Goal: Information Seeking & Learning: Understand process/instructions

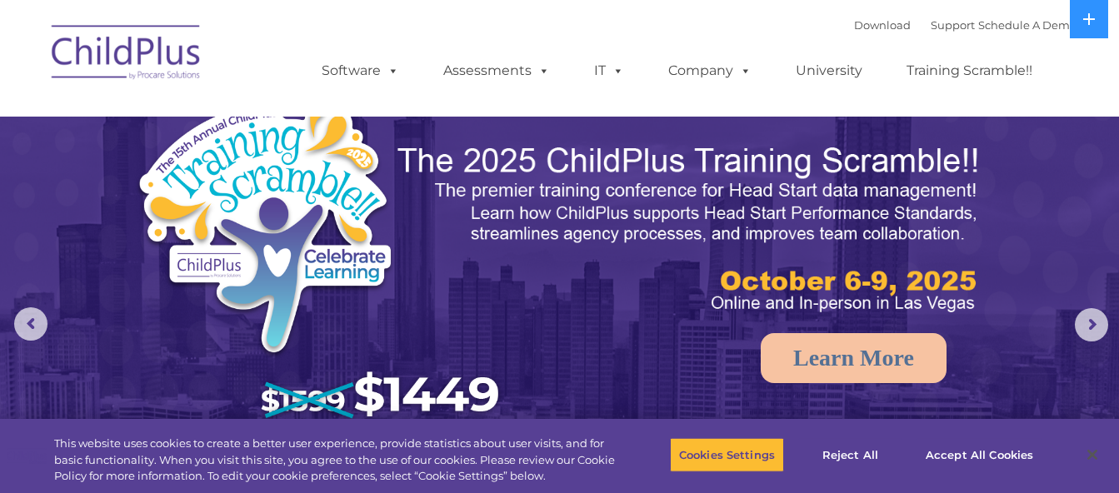
select select "MEDIUM"
drag, startPoint x: 1089, startPoint y: 11, endPoint x: 1078, endPoint y: 7, distance: 11.6
click at [1078, 7] on button at bounding box center [1089, 19] width 38 height 38
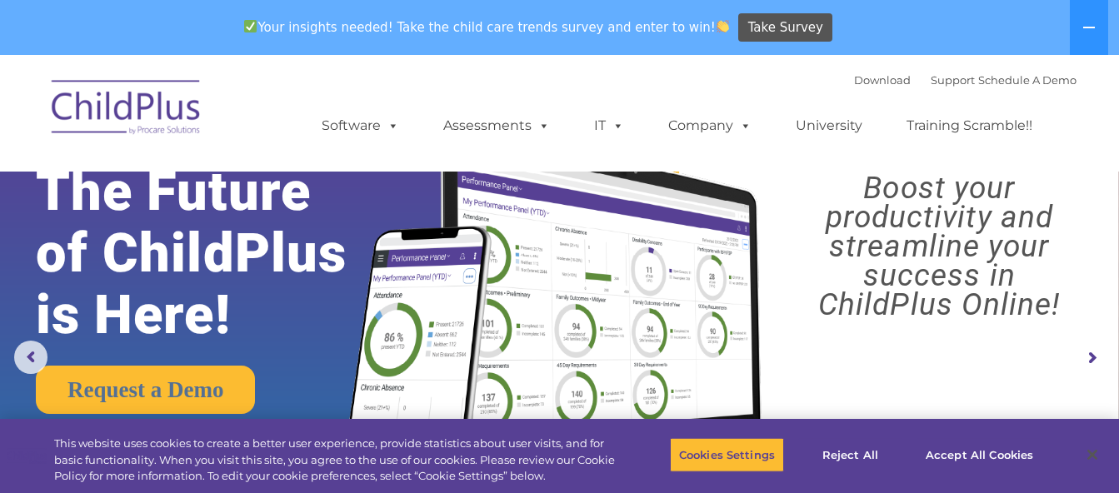
scroll to position [23, 0]
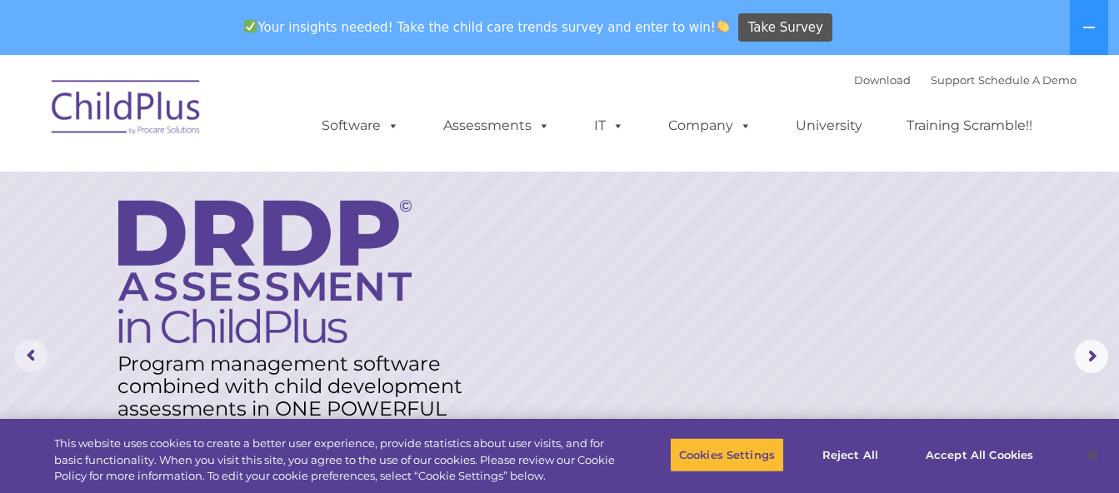
click at [33, 363] on rs-arrow at bounding box center [30, 355] width 33 height 33
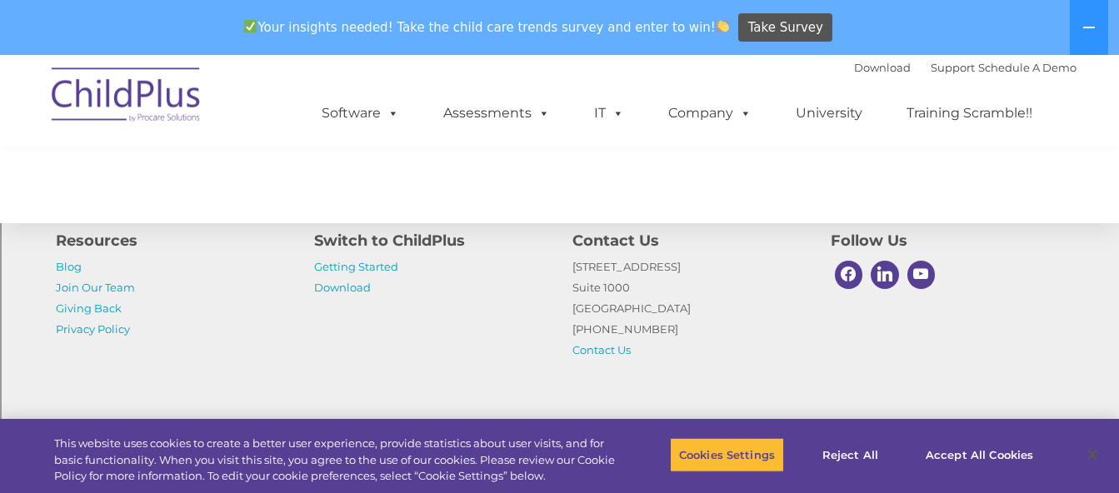
scroll to position [2022, 0]
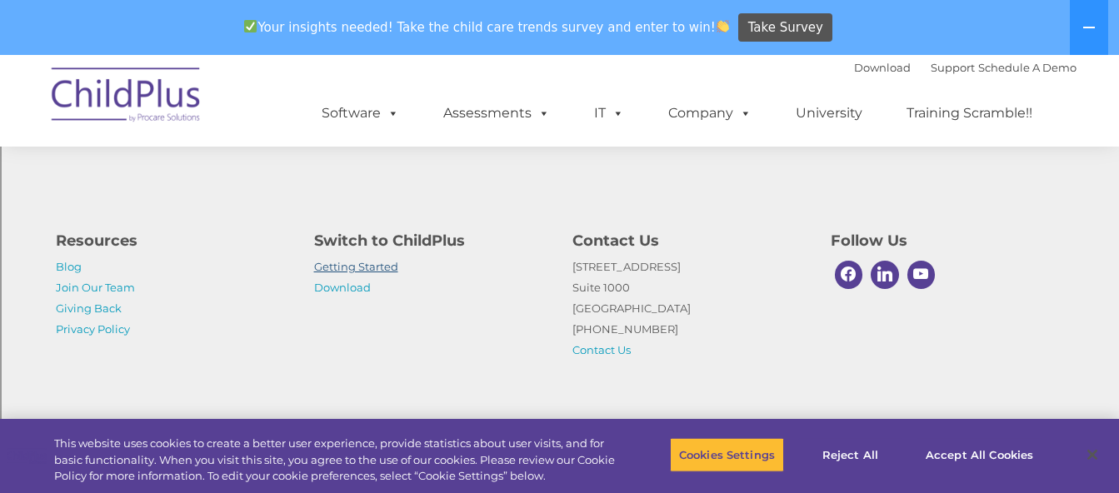
click at [373, 269] on link "Getting Started" at bounding box center [356, 266] width 84 height 13
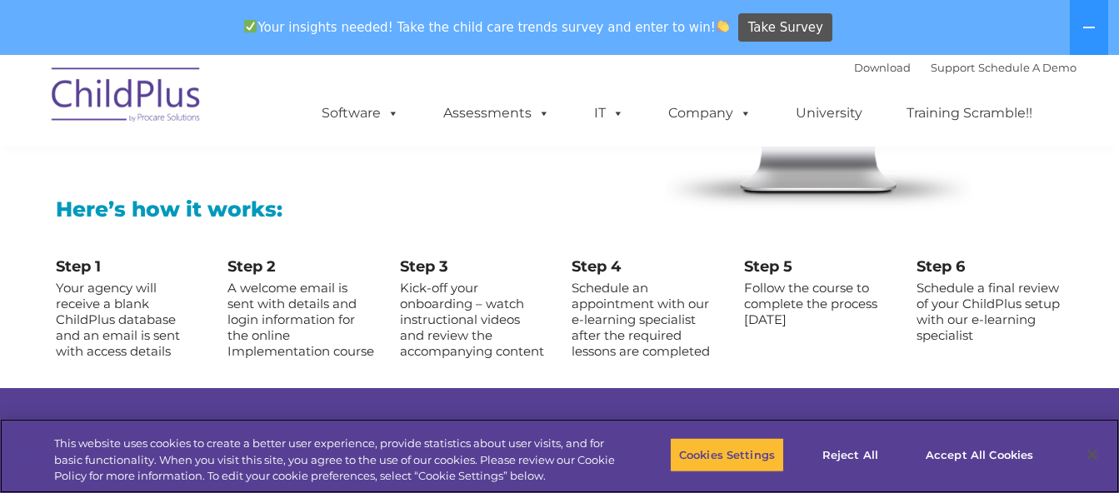
scroll to position [1814, 0]
